Goal: Transaction & Acquisition: Book appointment/travel/reservation

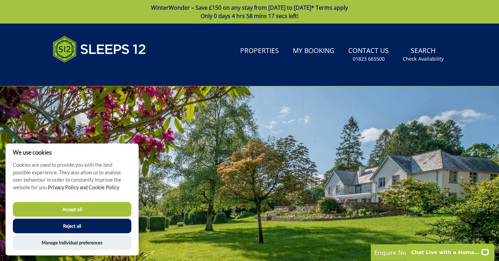
click at [77, 210] on button "Accept all" at bounding box center [72, 209] width 119 height 15
checkbox input "true"
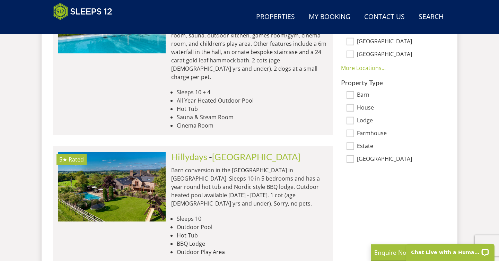
scroll to position [525, 0]
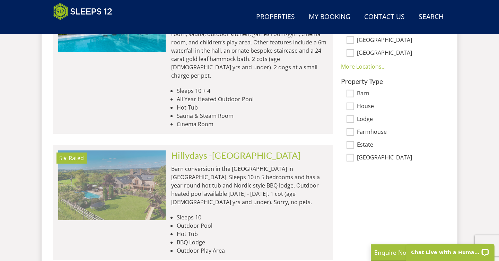
click at [101, 168] on img at bounding box center [111, 184] width 107 height 69
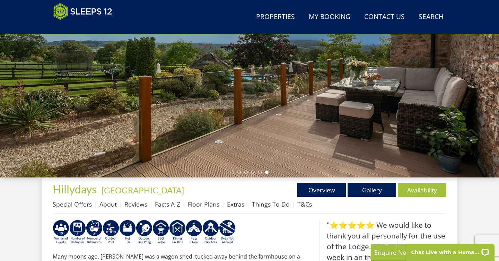
scroll to position [124, 0]
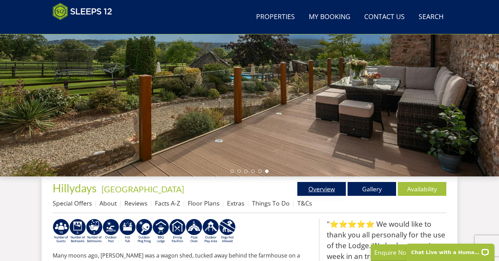
click at [325, 191] on link "Overview" at bounding box center [321, 189] width 49 height 14
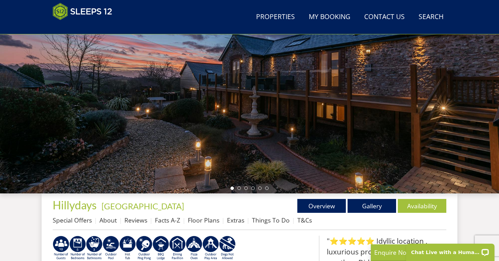
scroll to position [107, 0]
click at [367, 206] on link "Gallery" at bounding box center [372, 206] width 49 height 14
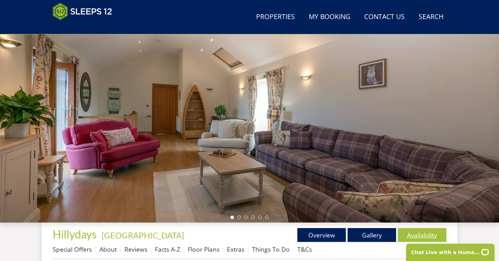
scroll to position [53, 0]
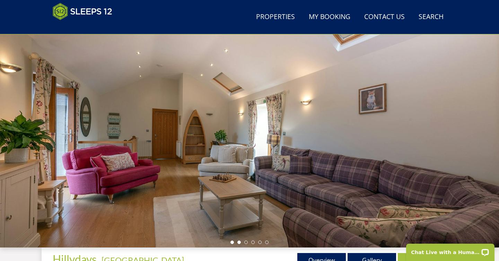
click at [239, 243] on li at bounding box center [238, 242] width 3 height 3
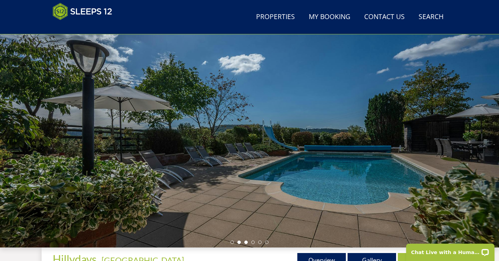
click at [245, 241] on li at bounding box center [245, 242] width 3 height 3
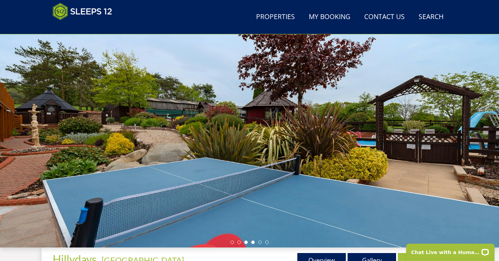
click at [253, 241] on li at bounding box center [252, 242] width 3 height 3
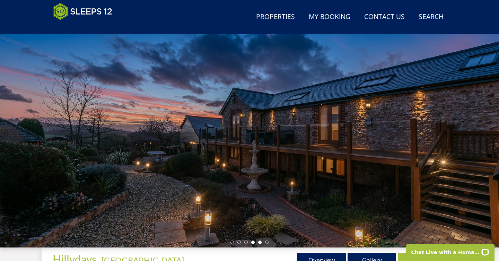
click at [260, 242] on li at bounding box center [259, 242] width 3 height 3
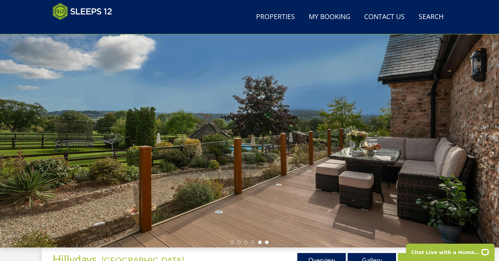
click at [268, 243] on li at bounding box center [266, 242] width 3 height 3
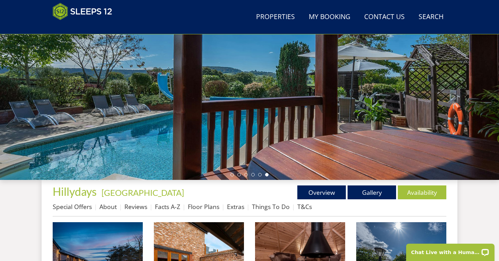
scroll to position [124, 0]
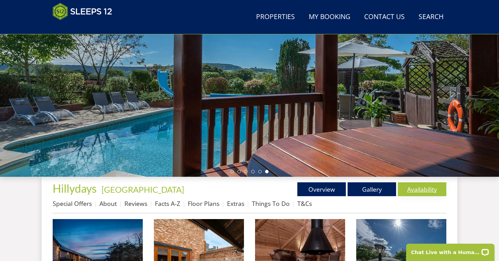
click at [410, 188] on link "Availability" at bounding box center [422, 189] width 49 height 14
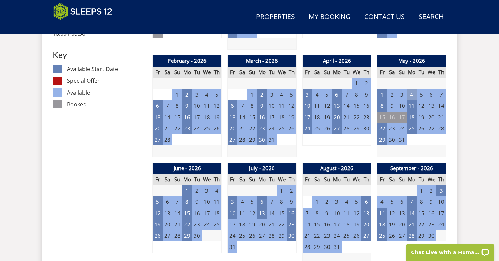
scroll to position [396, 0]
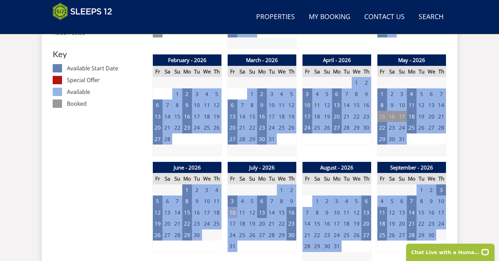
click at [232, 210] on td "10" at bounding box center [233, 212] width 10 height 11
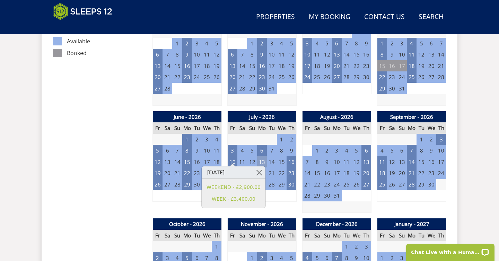
scroll to position [447, 0]
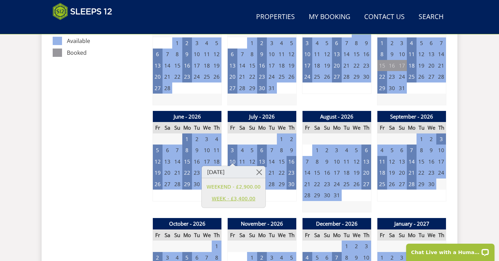
click at [232, 201] on link "WEEK - £3,400.00" at bounding box center [234, 198] width 54 height 7
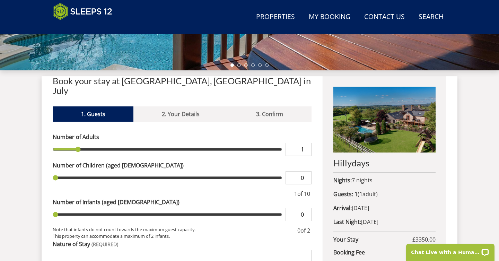
scroll to position [230, 0]
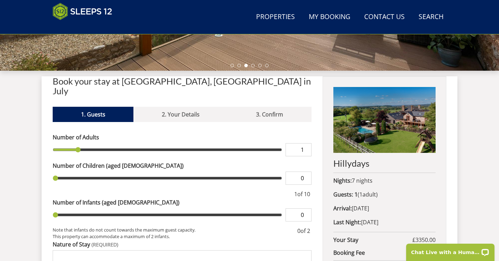
click at [306, 143] on input "1" at bounding box center [299, 149] width 26 height 13
type input "2"
click at [306, 143] on input "2" at bounding box center [299, 149] width 26 height 13
type input "3"
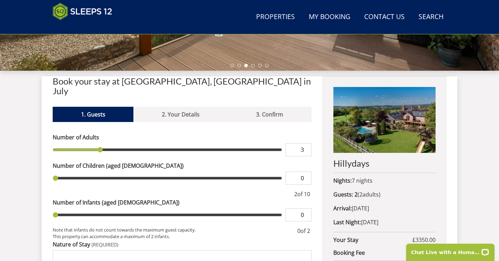
type input "3"
click at [306, 143] on input "3" at bounding box center [299, 149] width 26 height 13
type input "4"
click at [306, 143] on input "4" at bounding box center [299, 149] width 26 height 13
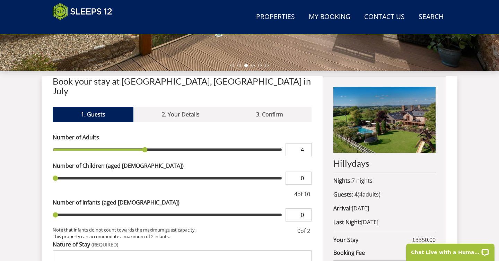
type input "5"
click at [306, 143] on input "5" at bounding box center [299, 149] width 26 height 13
type input "6"
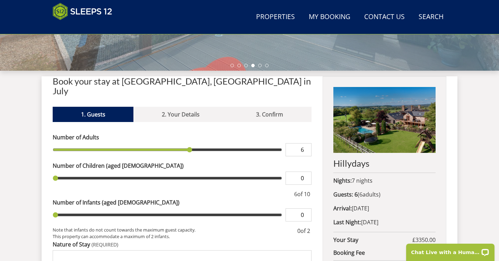
click at [306, 143] on input "6" at bounding box center [299, 149] width 26 height 13
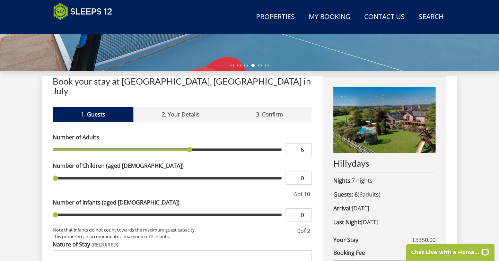
type input "7"
click at [306, 143] on input "7" at bounding box center [299, 149] width 26 height 13
type input "8"
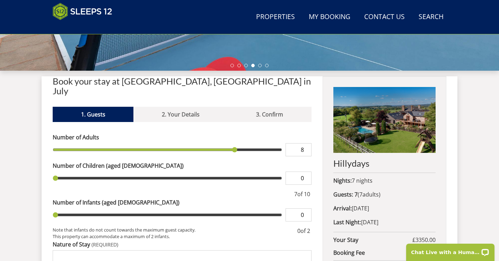
click at [306, 143] on input "8" at bounding box center [299, 149] width 26 height 13
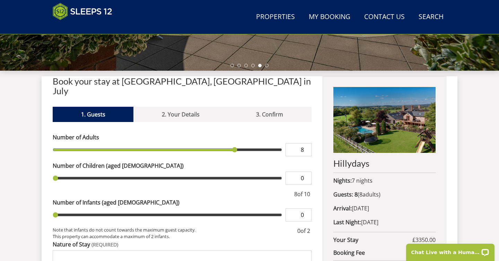
type input "1"
click at [306, 172] on input "1" at bounding box center [299, 178] width 26 height 13
type input "2"
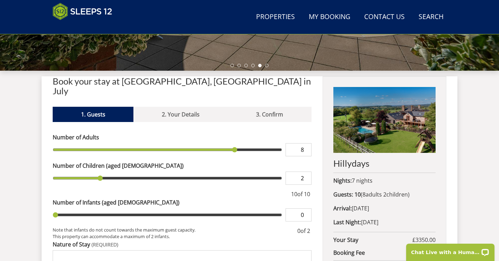
click at [306, 172] on input "2" at bounding box center [299, 178] width 26 height 13
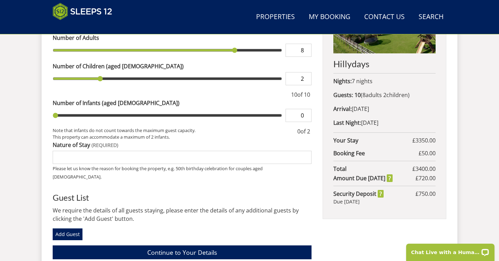
scroll to position [330, 0]
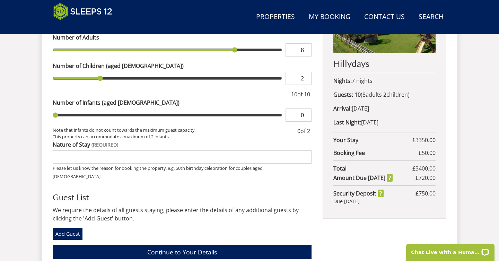
click at [62, 150] on input "Nature of Stay" at bounding box center [182, 156] width 259 height 13
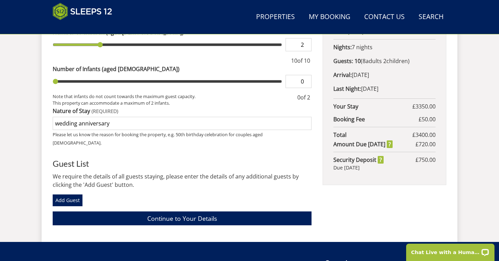
scroll to position [364, 0]
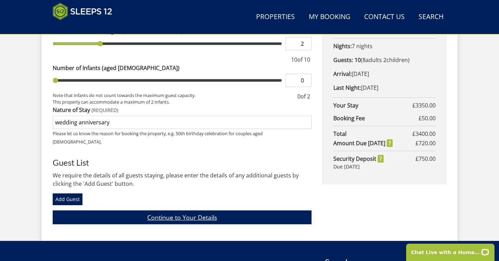
type input "wedding anniversary"
click at [201, 210] on link "Continue to Your Details" at bounding box center [182, 217] width 259 height 14
